Goal: Information Seeking & Learning: Learn about a topic

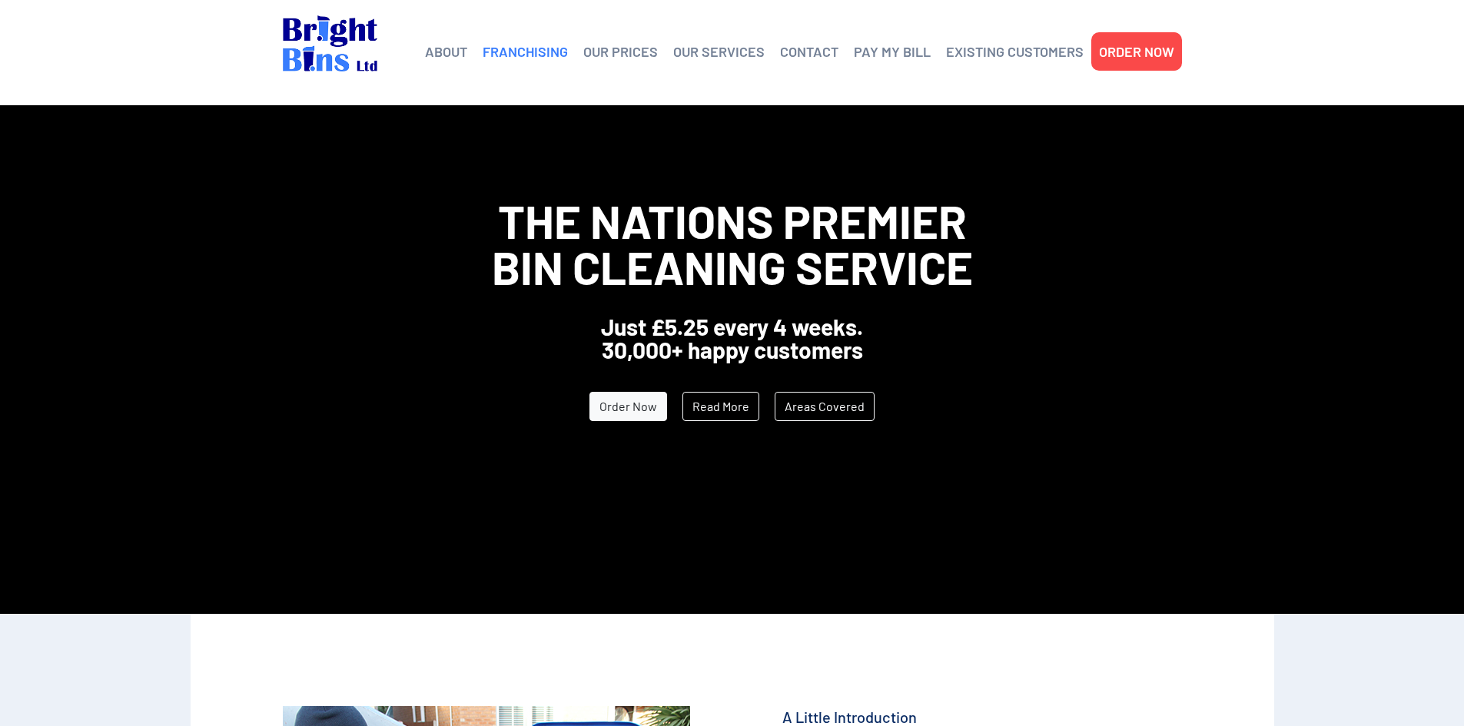
click at [510, 50] on link "FRANCHISING" at bounding box center [525, 51] width 85 height 23
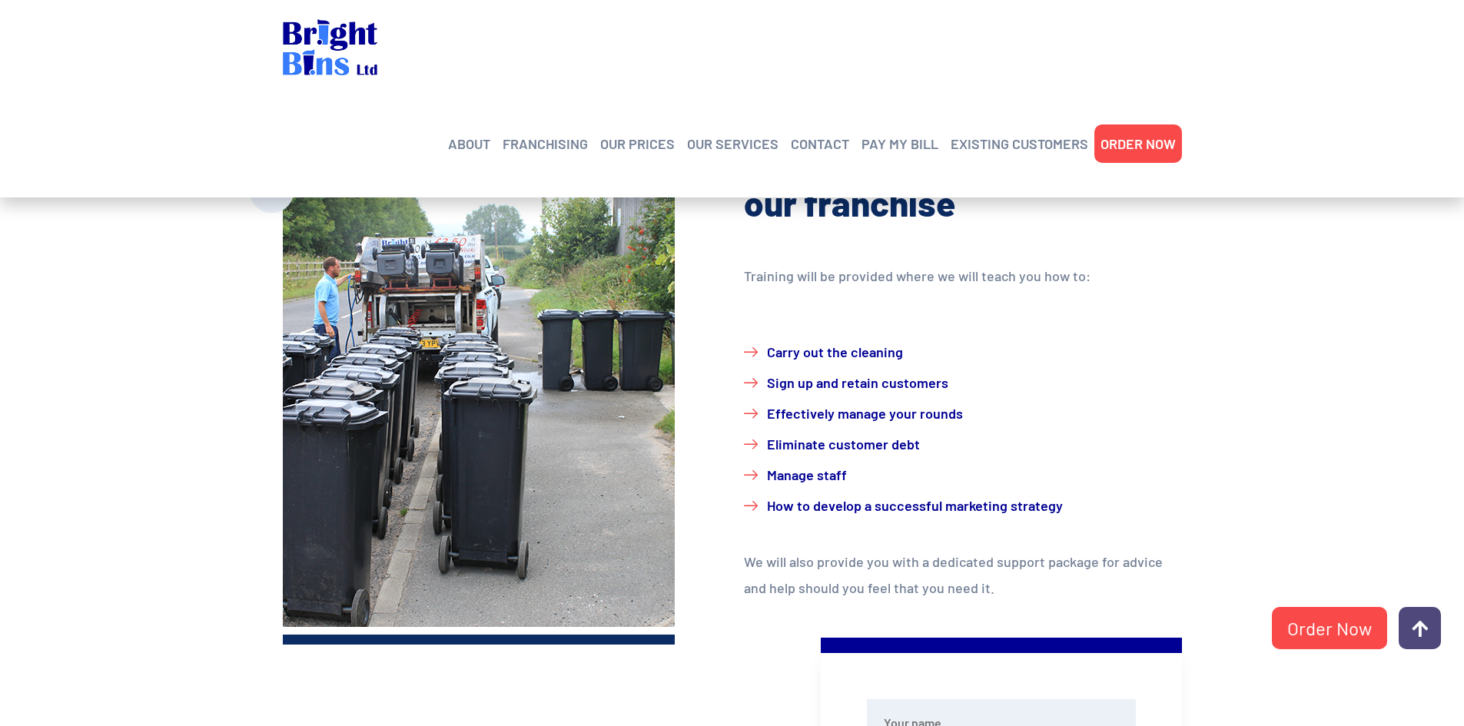
scroll to position [615, 0]
